Goal: Information Seeking & Learning: Learn about a topic

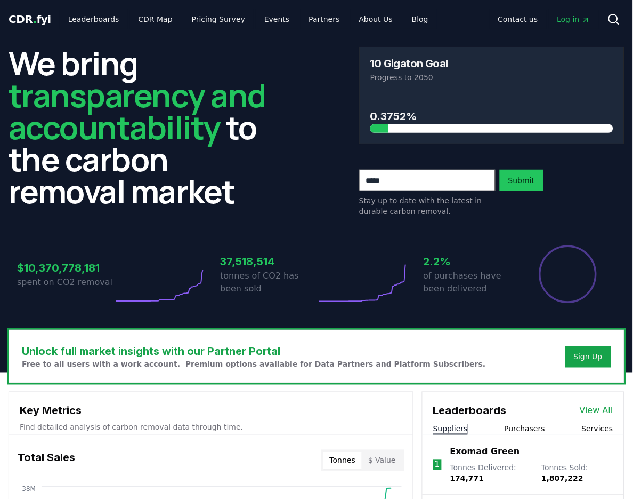
click at [566, 29] on div "Contact us Log in Search" at bounding box center [531, 19] width 188 height 21
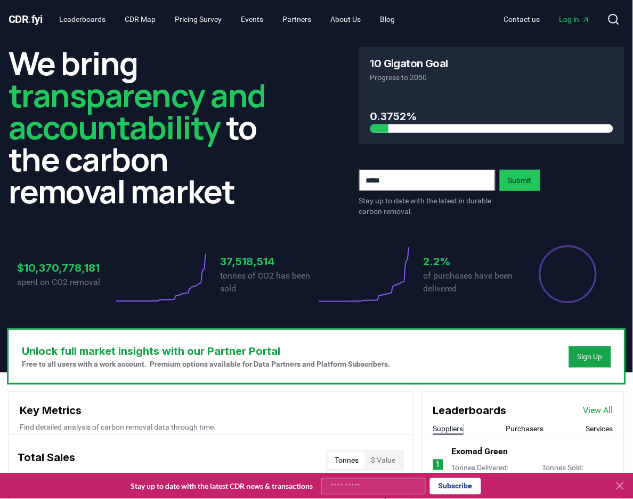
click at [568, 26] on link "Log in" at bounding box center [575, 19] width 48 height 19
click at [104, 20] on link "Leaderboards" at bounding box center [82, 19] width 63 height 19
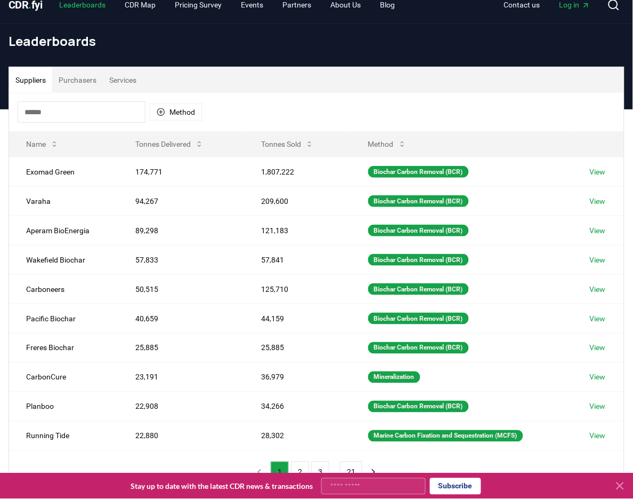
scroll to position [7, 0]
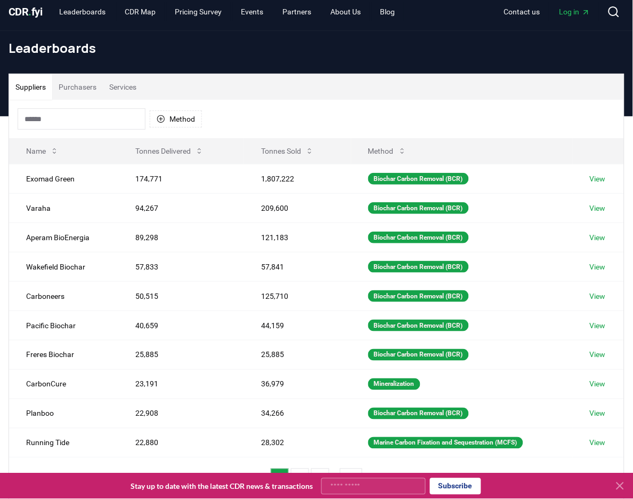
click at [86, 90] on button "Purchasers" at bounding box center [77, 87] width 51 height 26
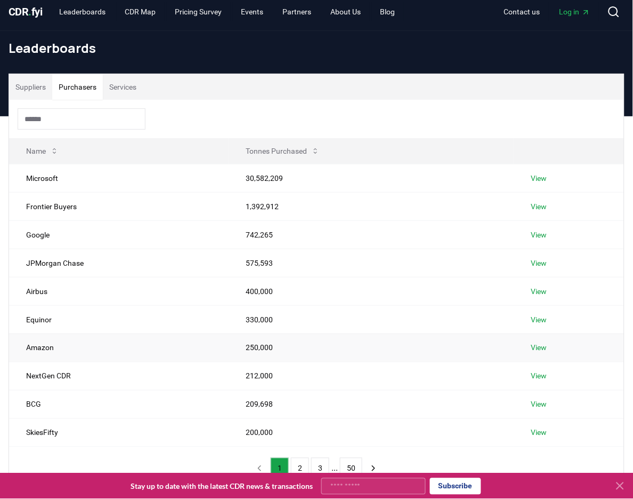
scroll to position [73, 0]
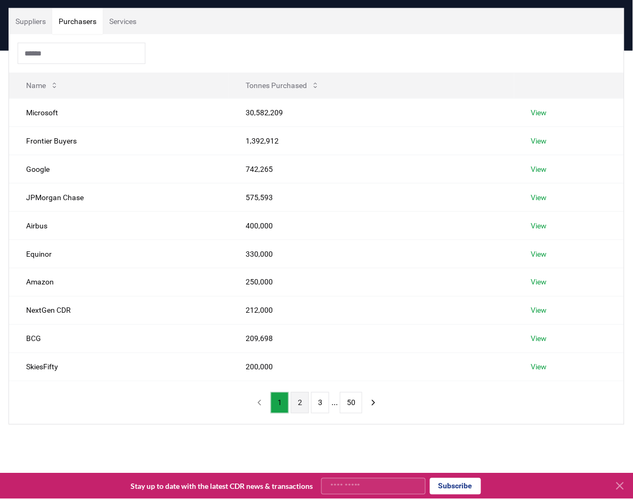
click at [294, 401] on button "2" at bounding box center [300, 402] width 18 height 21
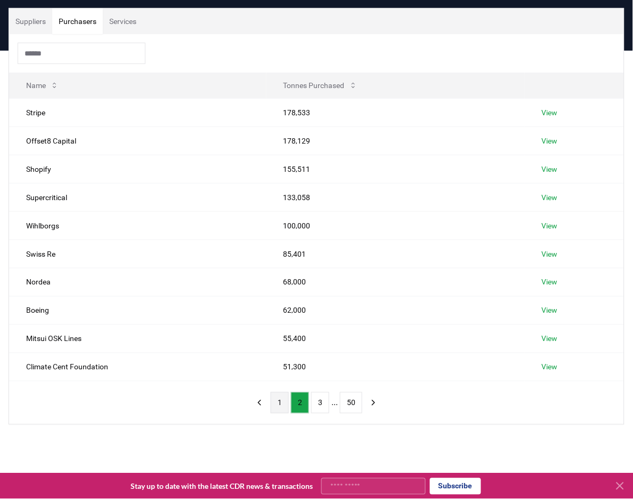
click at [273, 401] on button "1" at bounding box center [280, 402] width 18 height 21
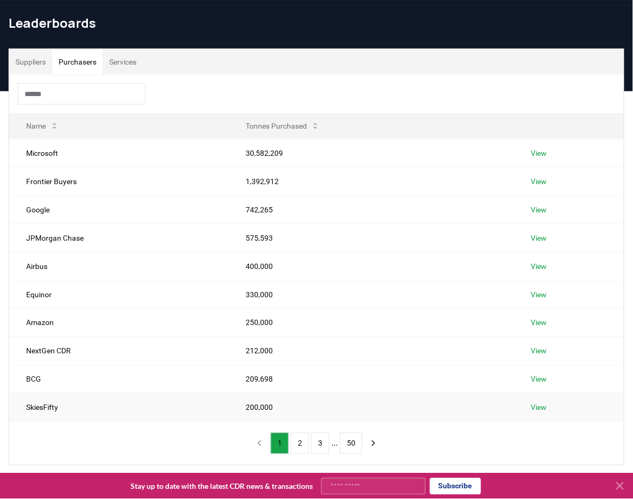
scroll to position [40, 0]
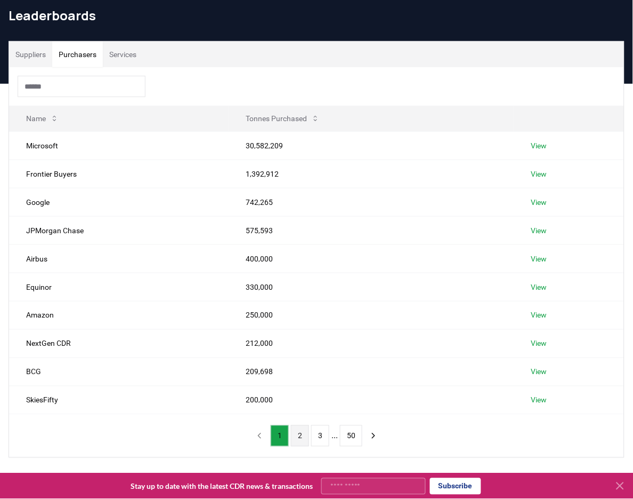
click at [300, 439] on button "2" at bounding box center [300, 435] width 18 height 21
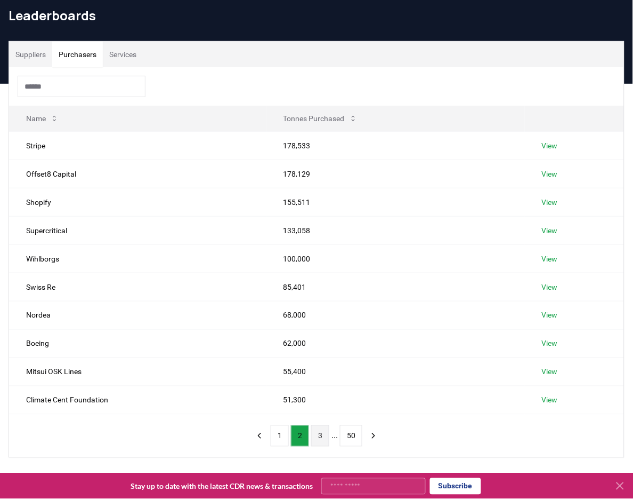
click at [318, 439] on button "3" at bounding box center [320, 435] width 18 height 21
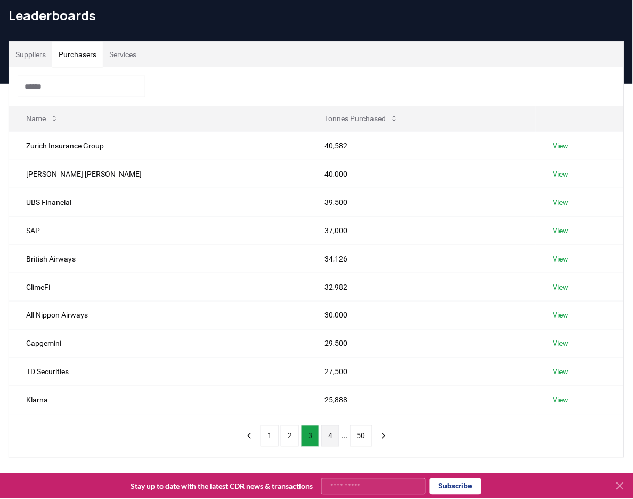
click at [333, 441] on button "4" at bounding box center [330, 435] width 18 height 21
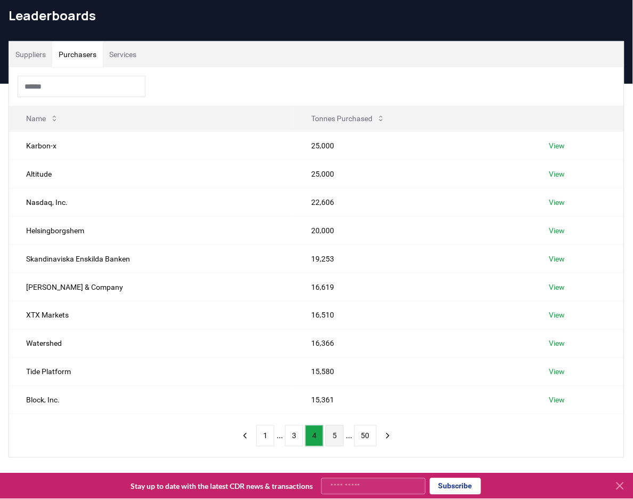
click at [341, 441] on button "5" at bounding box center [335, 435] width 18 height 21
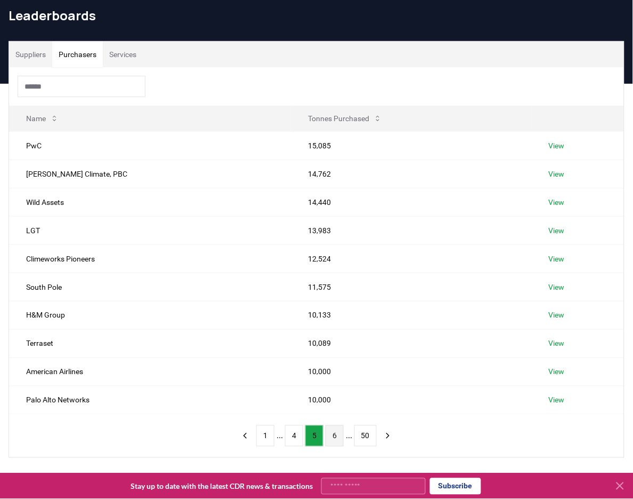
click at [341, 441] on button "6" at bounding box center [335, 435] width 18 height 21
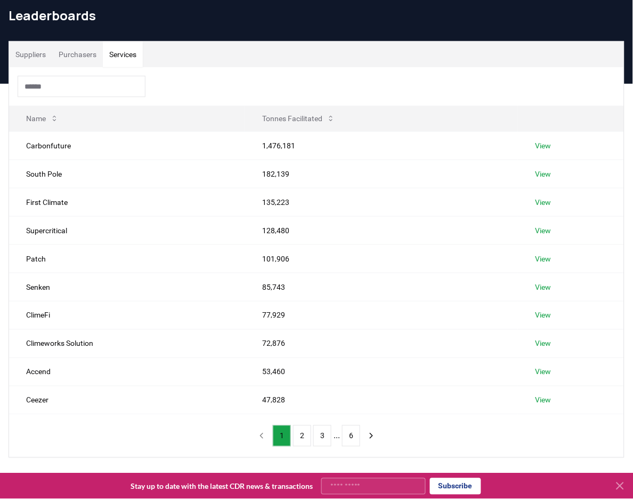
click at [129, 58] on button "Services" at bounding box center [123, 55] width 40 height 26
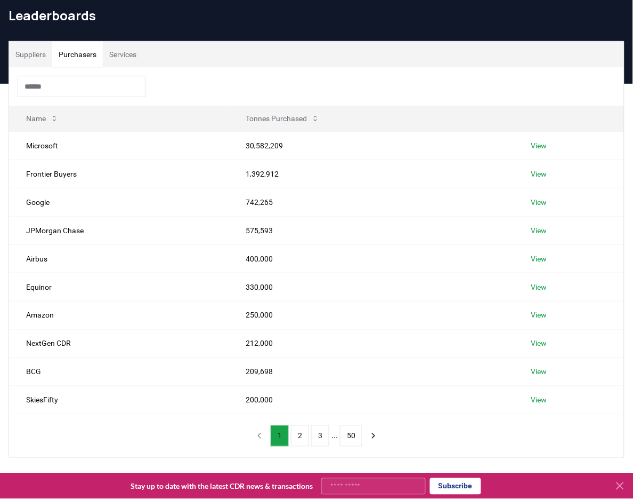
click at [83, 58] on button "Purchasers" at bounding box center [77, 55] width 51 height 26
click at [153, 61] on div "Suppliers Purchasers Services" at bounding box center [316, 55] width 615 height 26
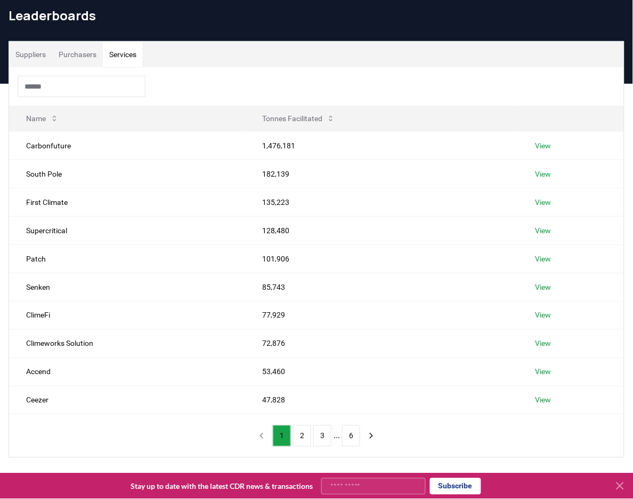
click at [132, 60] on button "Services" at bounding box center [123, 55] width 40 height 26
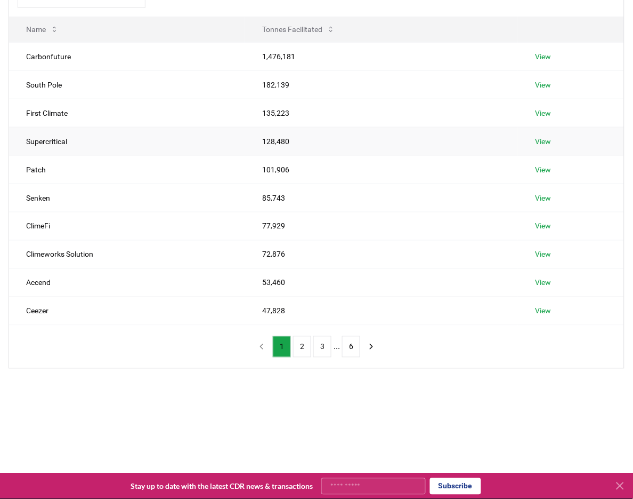
scroll to position [82, 0]
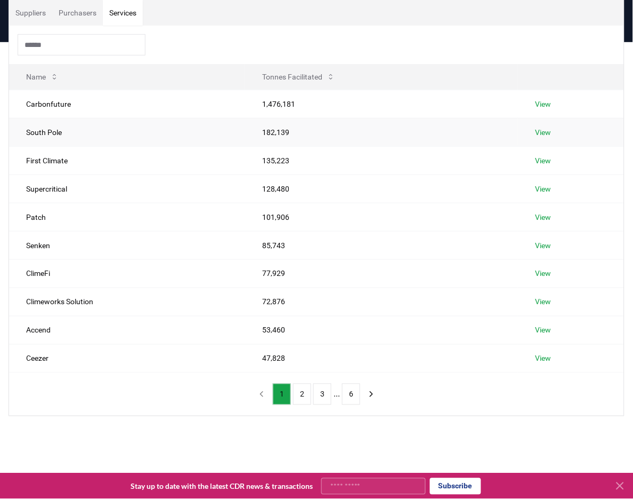
click at [37, 133] on td "South Pole" at bounding box center [127, 132] width 236 height 28
click at [541, 130] on link "View" at bounding box center [543, 132] width 16 height 11
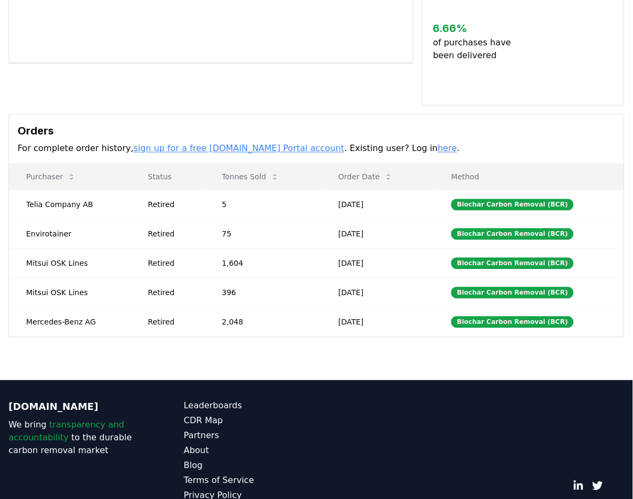
scroll to position [237, 0]
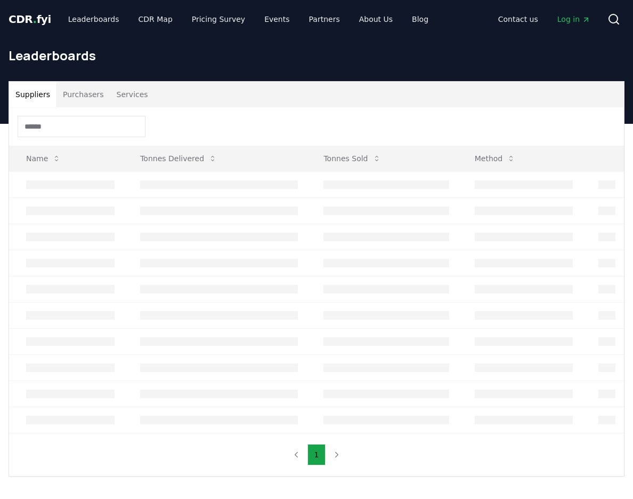
scroll to position [82, 0]
